Goal: Navigation & Orientation: Find specific page/section

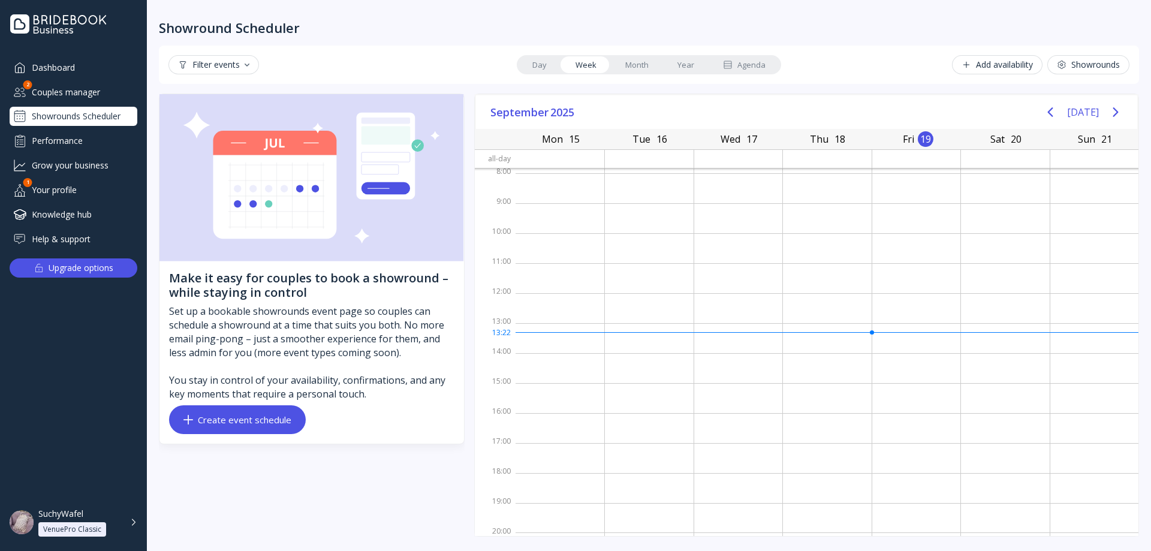
scroll to position [2, 0]
click at [72, 112] on div "Showrounds Scheduler" at bounding box center [74, 116] width 128 height 19
click at [62, 58] on div "Dashboard" at bounding box center [74, 68] width 128 height 20
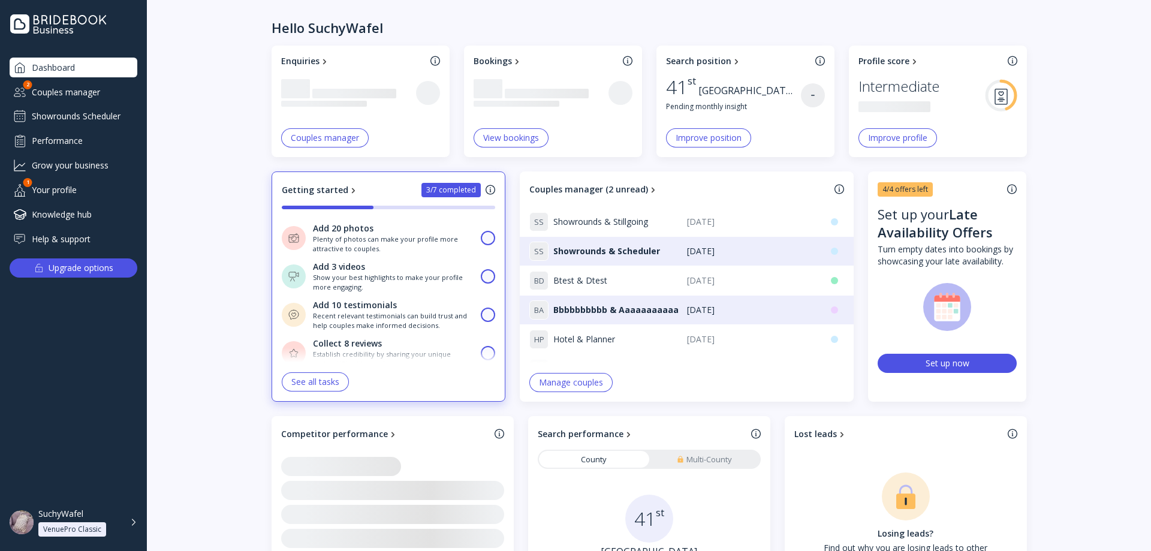
click at [82, 113] on div "Showrounds Scheduler" at bounding box center [74, 116] width 128 height 19
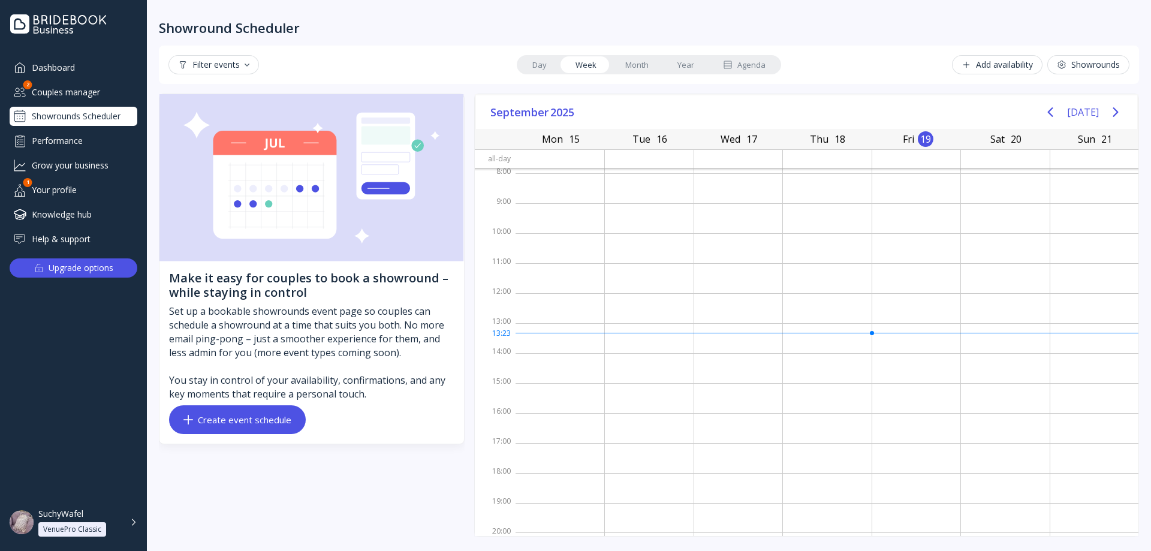
scroll to position [2, 0]
click at [108, 102] on div "Dashboard Couples manager 2 Showrounds Scheduler Performance Grow your business…" at bounding box center [74, 153] width 128 height 191
click at [99, 103] on div "Dashboard Couples manager 2 Showrounds Scheduler Performance Grow your business…" at bounding box center [74, 153] width 128 height 191
click at [99, 96] on div "Couples manager" at bounding box center [74, 92] width 128 height 20
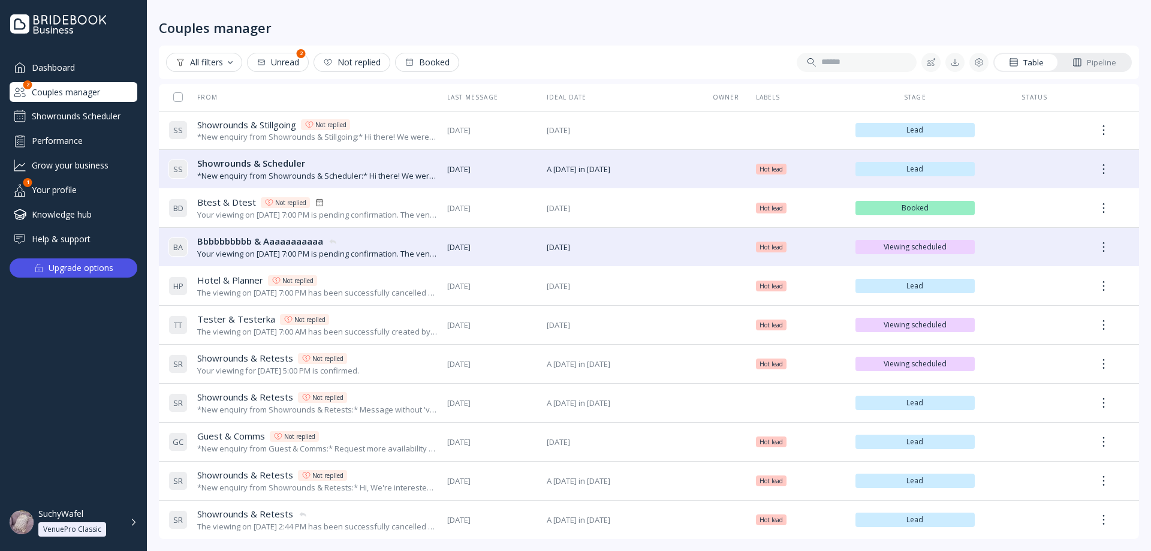
click at [270, 64] on div "Unread" at bounding box center [277, 63] width 43 height 10
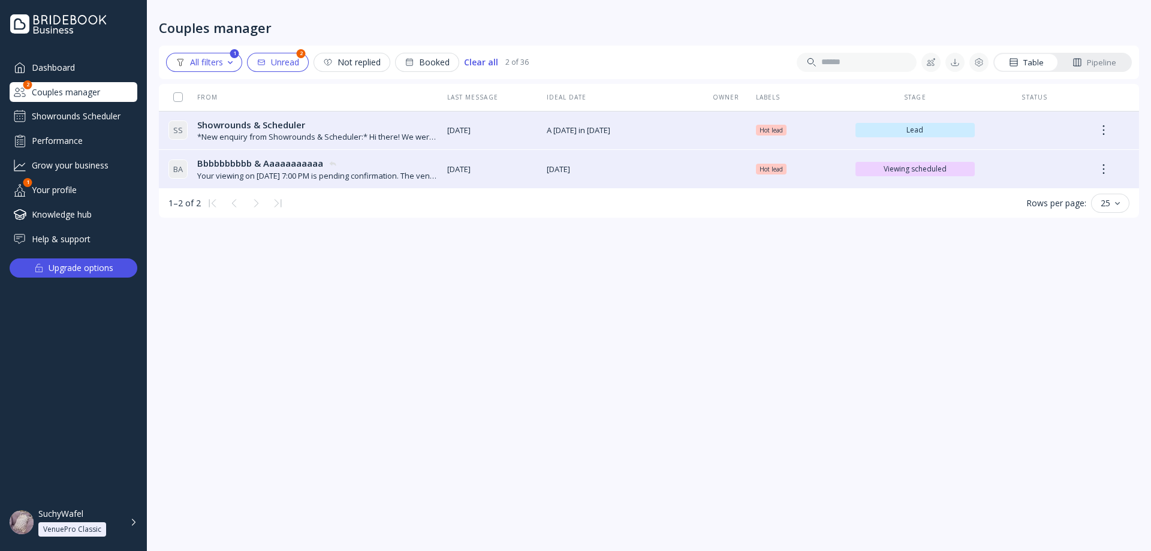
click at [53, 73] on div "Dashboard" at bounding box center [74, 68] width 128 height 20
